Goal: Task Accomplishment & Management: Use online tool/utility

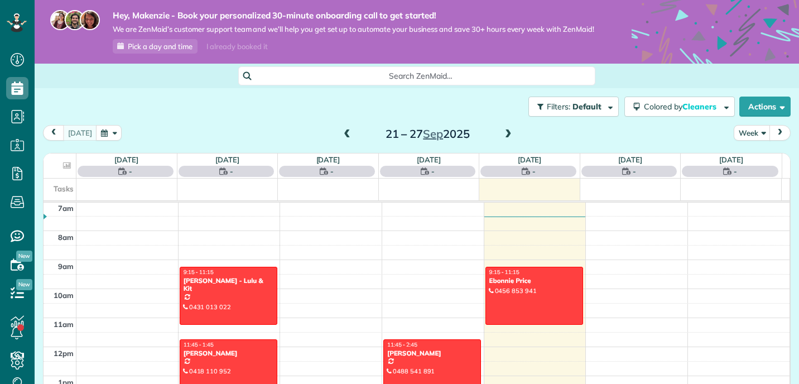
scroll to position [88, 0]
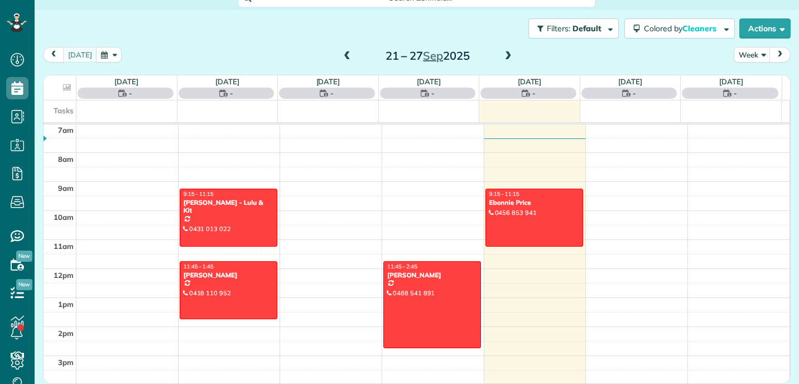
click at [289, 33] on div "Filters: Default Colored by Cleaners Color by Cleaner Color by Team Color by St…" at bounding box center [417, 28] width 764 height 37
click at [508, 57] on span at bounding box center [508, 56] width 12 height 10
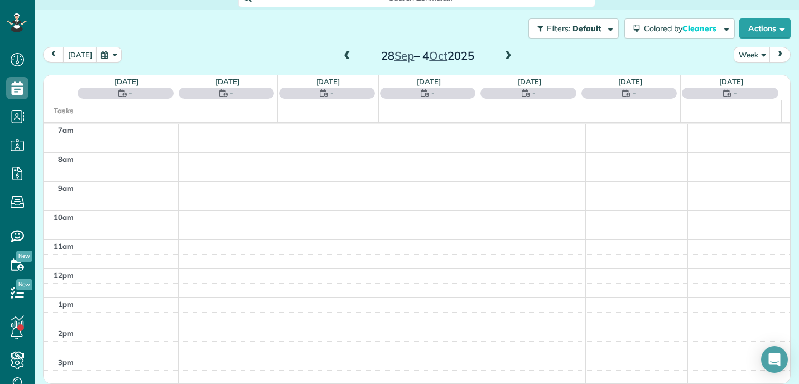
click at [508, 57] on span at bounding box center [508, 56] width 12 height 10
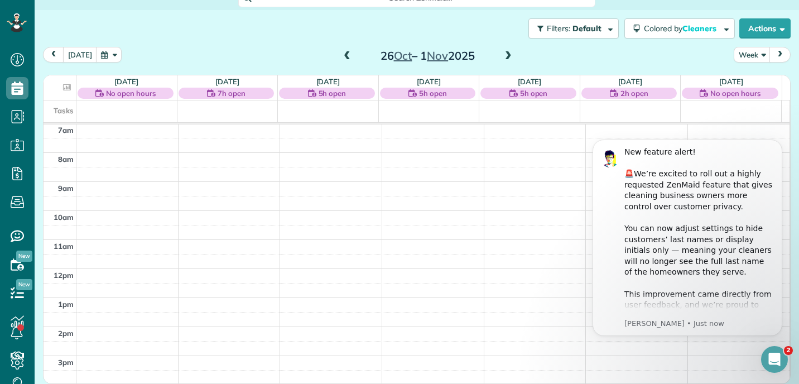
scroll to position [0, 0]
click at [502, 60] on span at bounding box center [508, 56] width 12 height 10
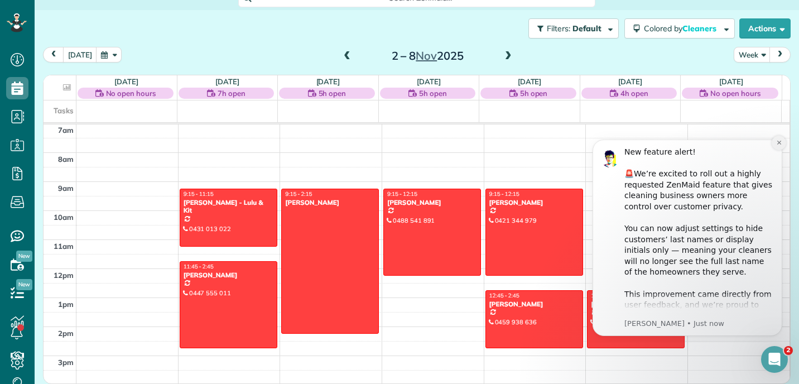
click at [776, 144] on icon "Dismiss notification" at bounding box center [779, 142] width 6 height 6
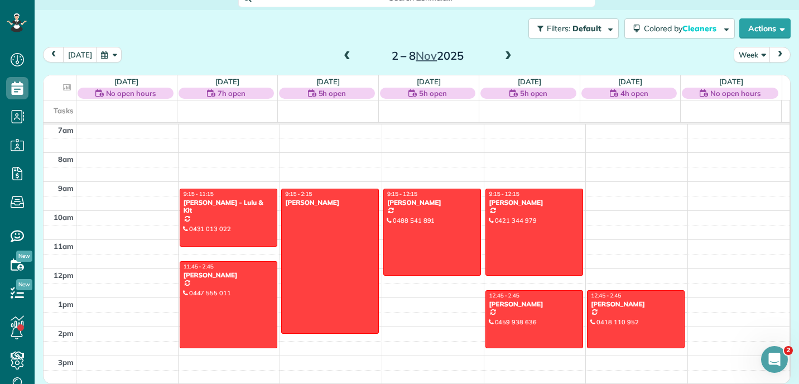
scroll to position [88, 0]
click at [286, 25] on div "Filters: Default Colored by Cleaners Color by Cleaner Color by Team Color by St…" at bounding box center [417, 28] width 764 height 37
click at [502, 55] on span at bounding box center [508, 56] width 12 height 10
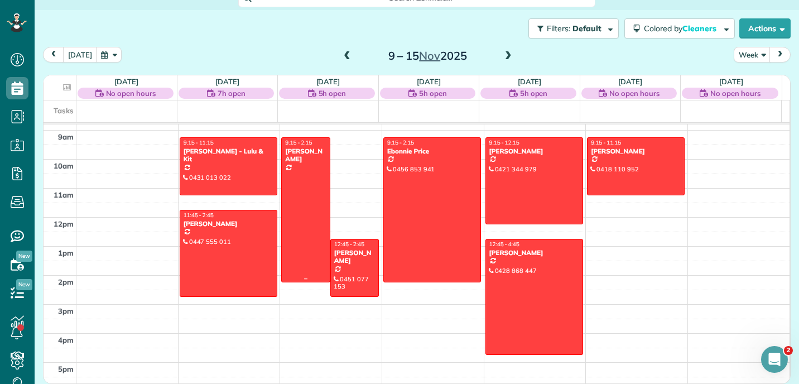
scroll to position [253, 0]
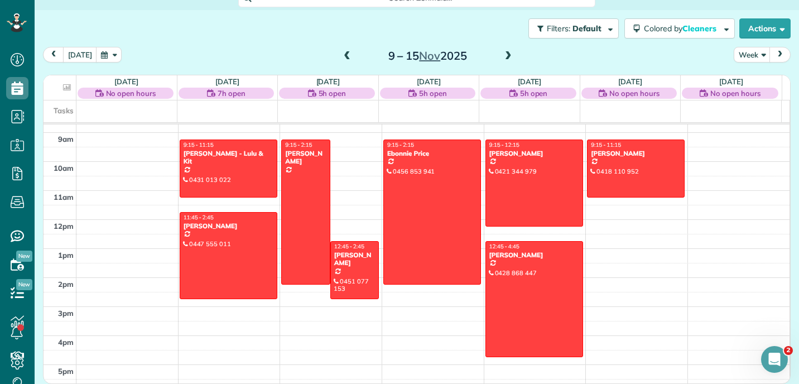
click at [344, 58] on span at bounding box center [347, 56] width 12 height 10
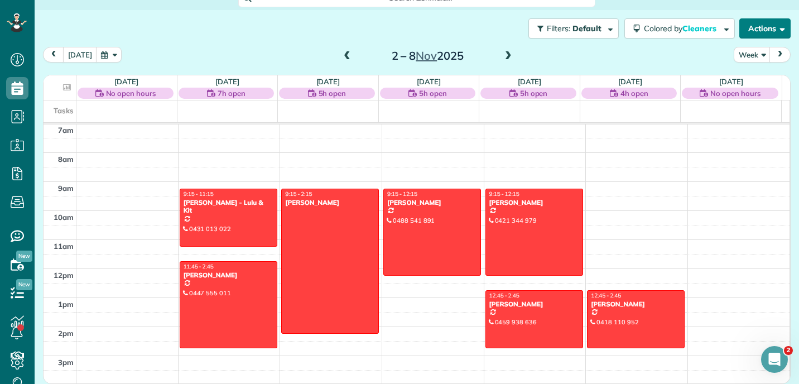
click at [776, 28] on span "button" at bounding box center [780, 28] width 8 height 8
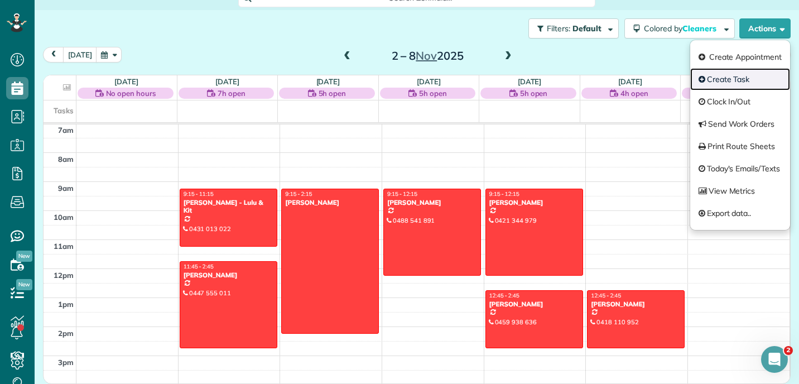
click at [735, 85] on link "Create Task" at bounding box center [740, 79] width 100 height 22
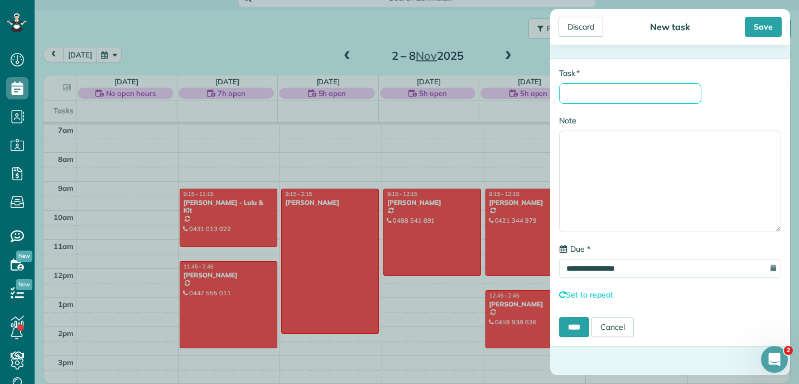
click at [585, 84] on input "* Task" at bounding box center [630, 93] width 142 height 21
click at [620, 333] on link "Cancel" at bounding box center [612, 327] width 42 height 20
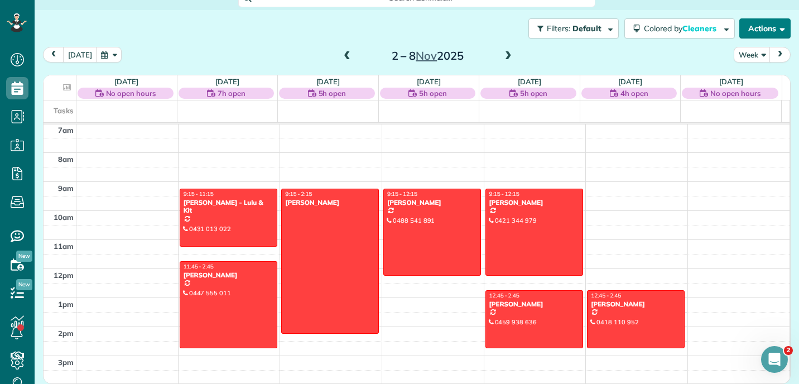
click at [753, 26] on button "Actions" at bounding box center [764, 28] width 51 height 20
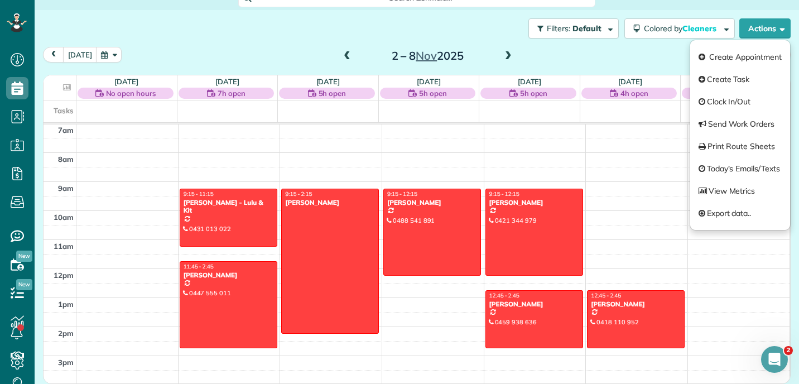
click at [599, 63] on div "[DATE] Week [DATE] – [DATE]" at bounding box center [416, 57] width 747 height 21
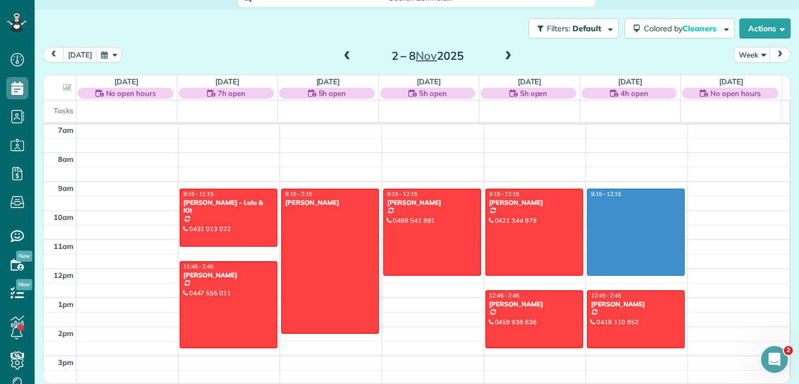
drag, startPoint x: 638, startPoint y: 194, endPoint x: 642, endPoint y: 274, distance: 81.0
click at [642, 274] on div "12am 1am 2am 3am 4am 5am 6am 7am 8am 9am 10am 11am 12pm 1pm 2pm 3pm 4pm 5pm 6pm…" at bounding box center [417, 269] width 746 height 696
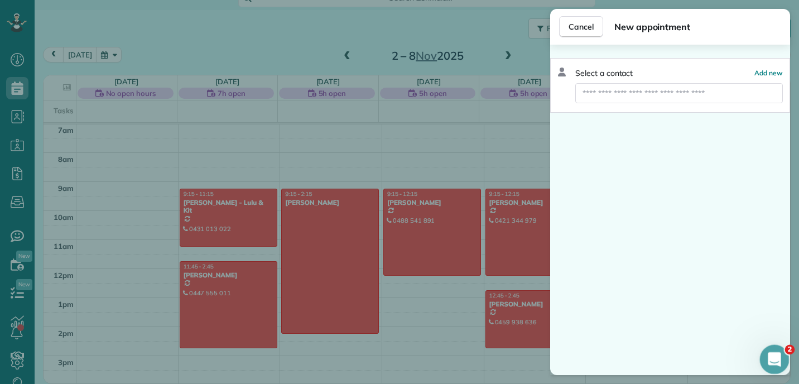
click at [776, 359] on icon "Open Intercom Messenger" at bounding box center [773, 358] width 18 height 18
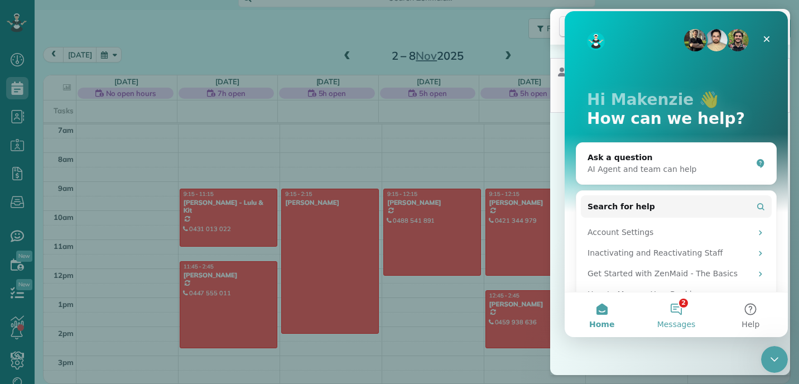
click at [675, 311] on button "2 Messages" at bounding box center [676, 314] width 74 height 45
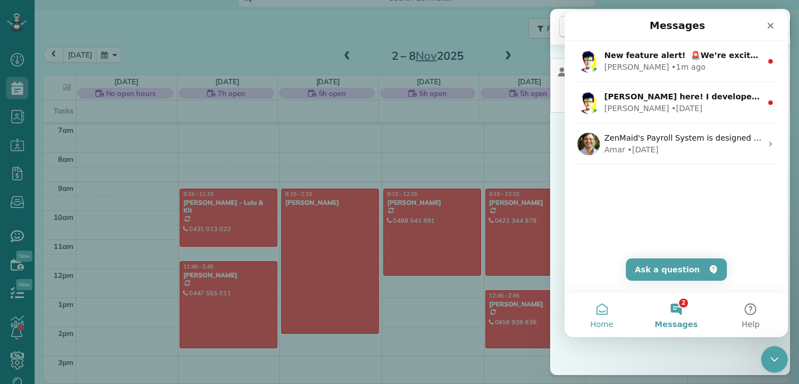
click at [611, 312] on button "Home" at bounding box center [601, 314] width 74 height 45
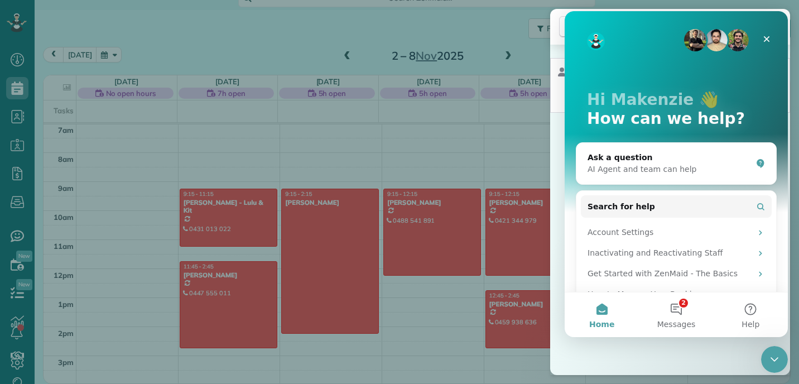
click at [644, 350] on div "Select a contact Add new" at bounding box center [670, 210] width 240 height 330
click at [767, 39] on icon "Close" at bounding box center [766, 39] width 9 height 9
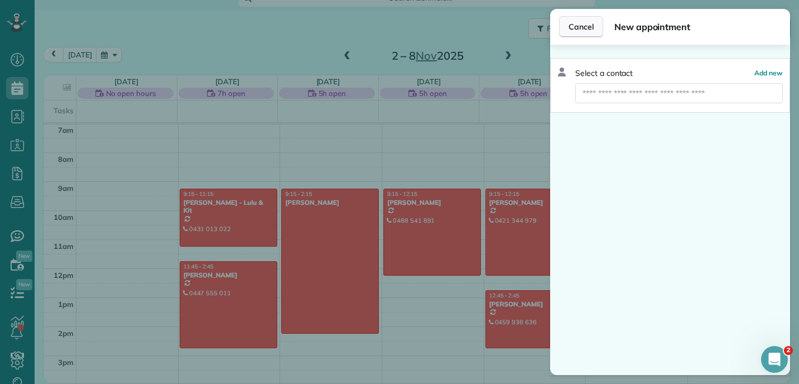
click at [591, 23] on span "Cancel" at bounding box center [580, 26] width 25 height 11
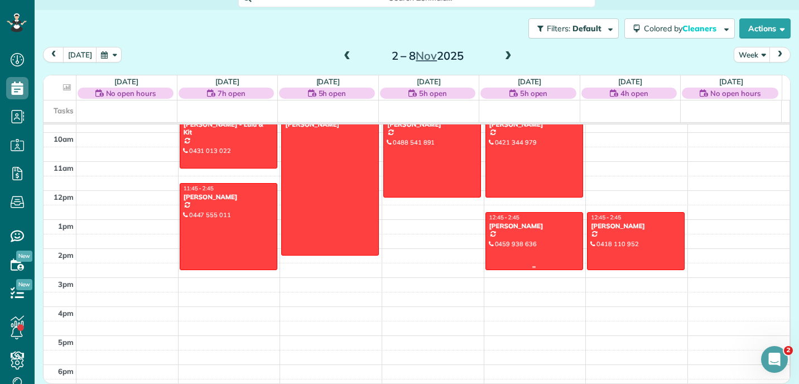
scroll to position [260, 0]
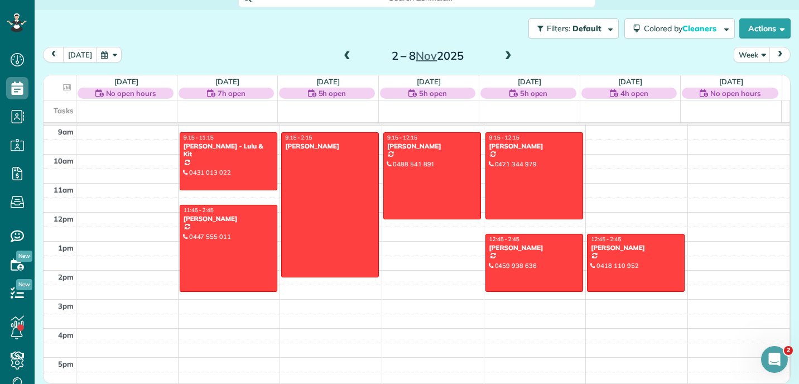
click at [502, 55] on span at bounding box center [508, 56] width 12 height 10
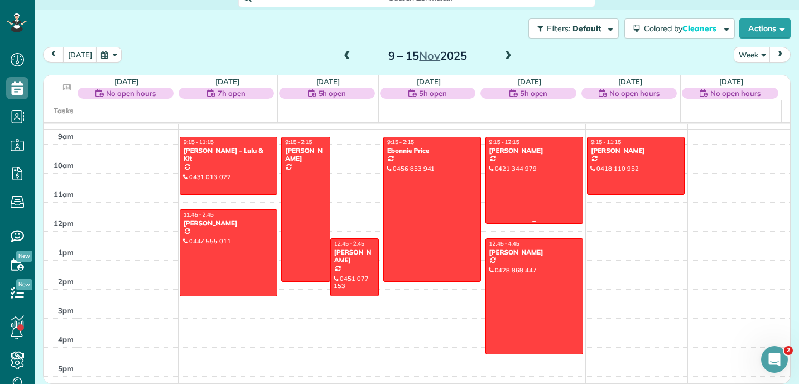
scroll to position [255, 0]
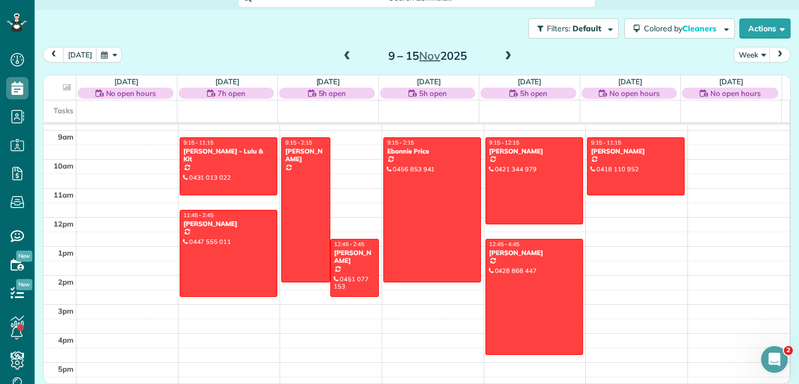
click at [346, 59] on span at bounding box center [347, 56] width 12 height 10
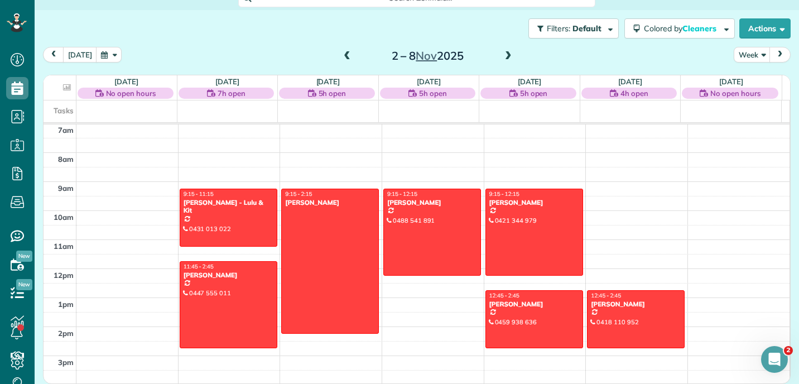
click at [502, 60] on span at bounding box center [508, 56] width 12 height 10
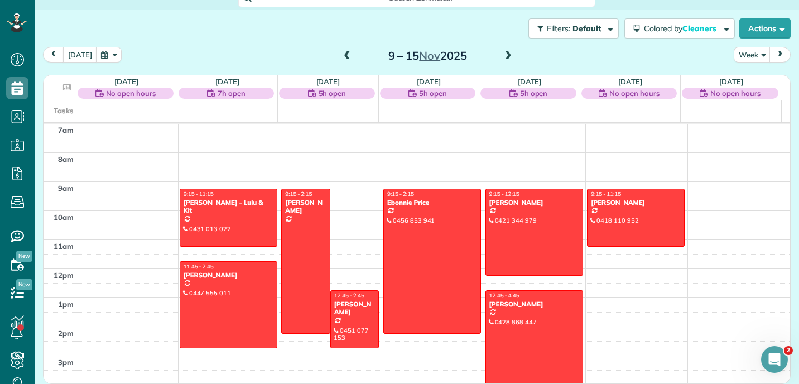
click at [345, 61] on span at bounding box center [347, 56] width 12 height 10
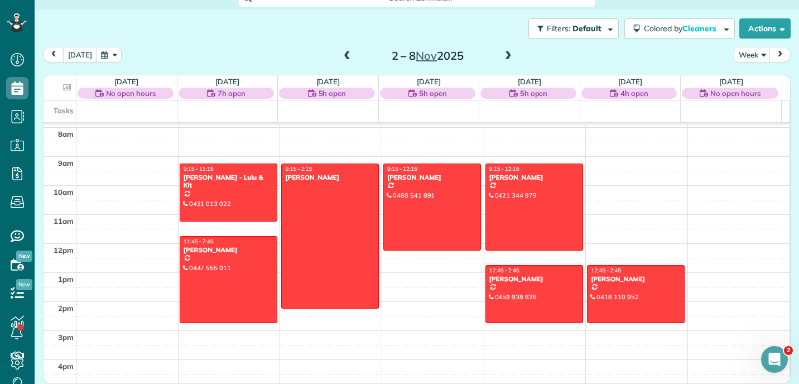
scroll to position [229, 0]
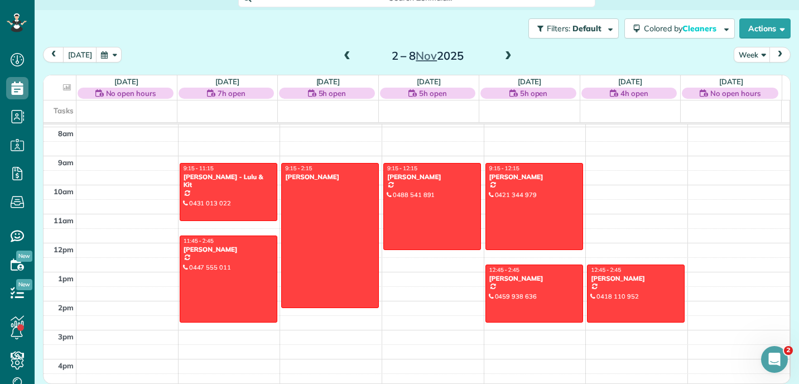
click at [243, 45] on div "Filters: Default Colored by Cleaners Color by Cleaner Color by Team Color by St…" at bounding box center [417, 28] width 764 height 37
